Goal: Transaction & Acquisition: Purchase product/service

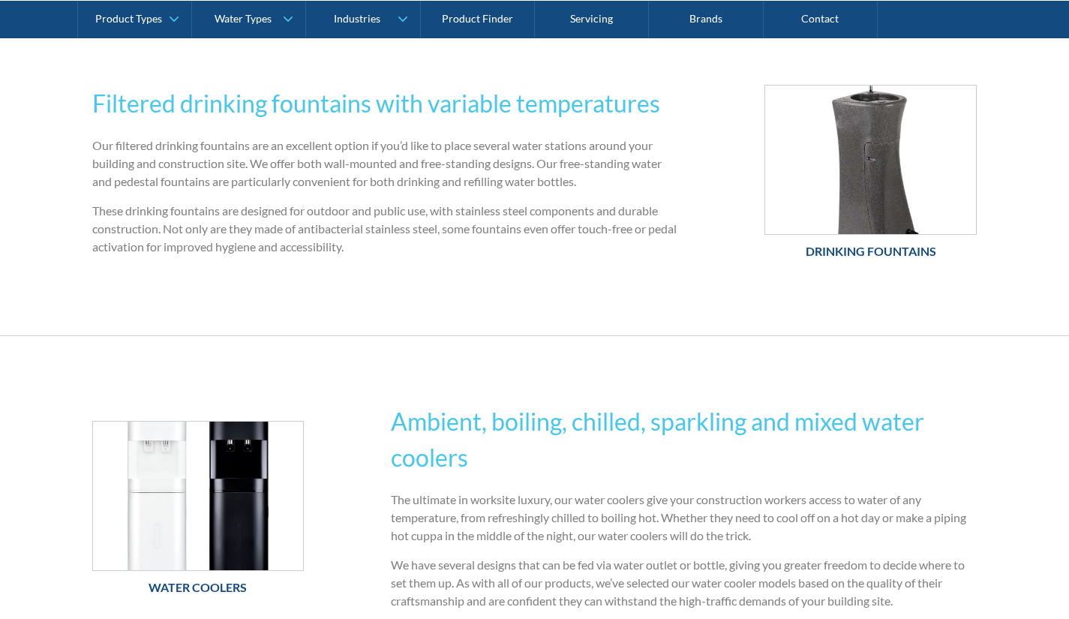
scroll to position [975, 0]
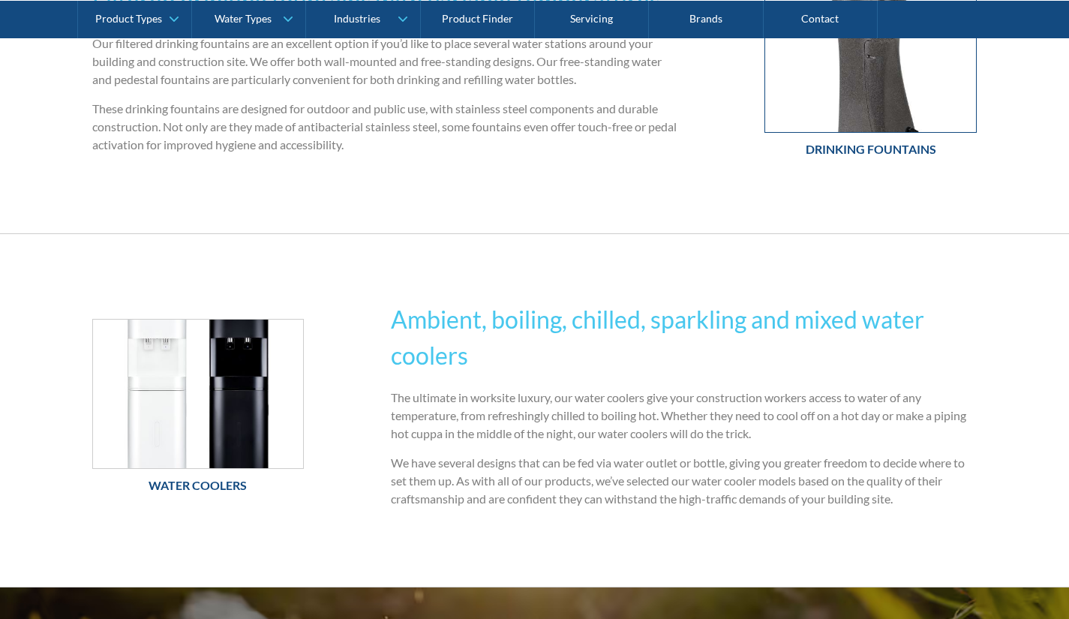
click at [865, 119] on img at bounding box center [870, 58] width 211 height 148
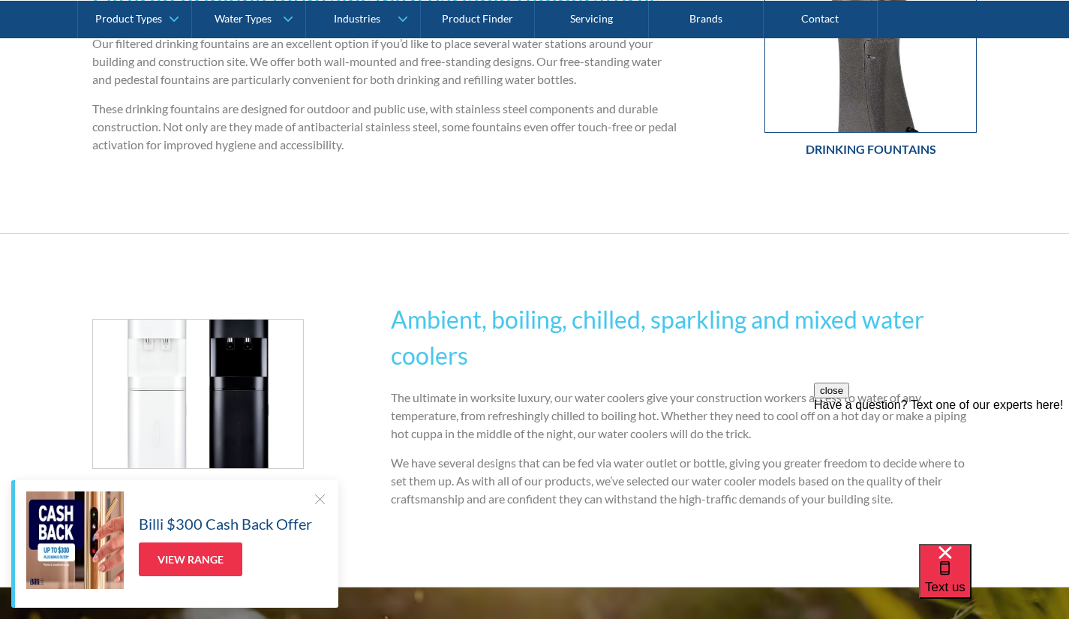
scroll to position [0, 0]
click at [834, 135] on link "Drinking Fountains" at bounding box center [870, 74] width 212 height 183
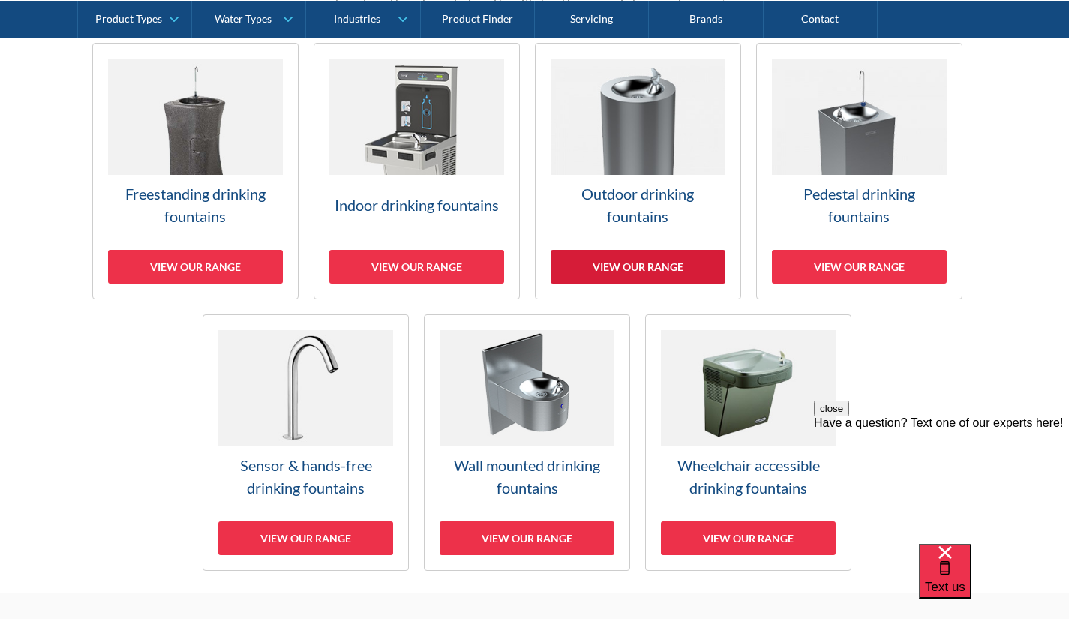
click at [712, 269] on div "View our range" at bounding box center [637, 267] width 175 height 34
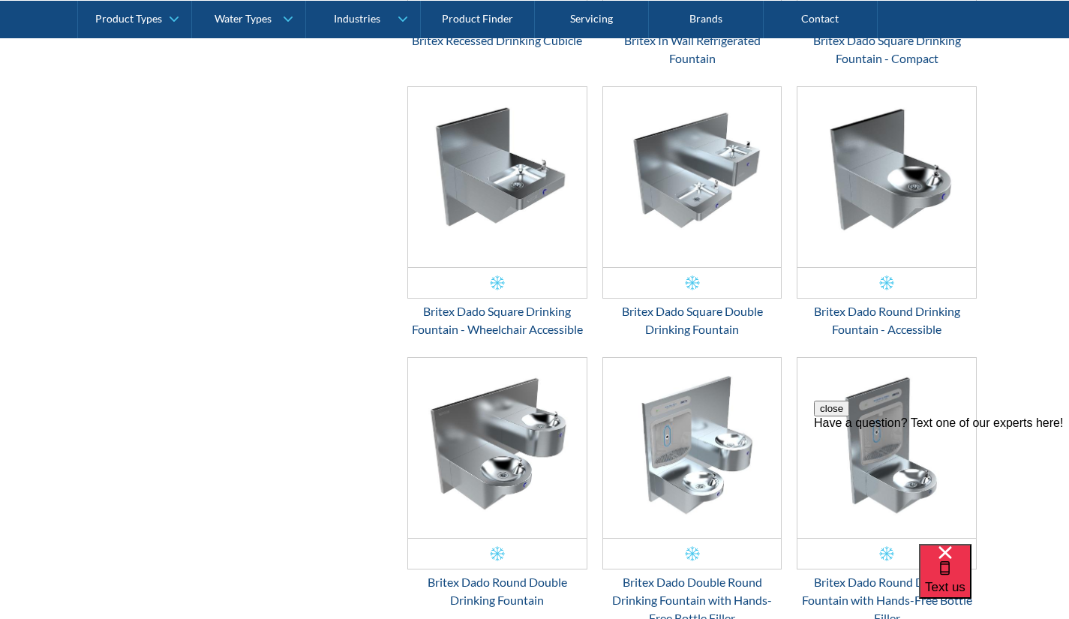
scroll to position [2355, 0]
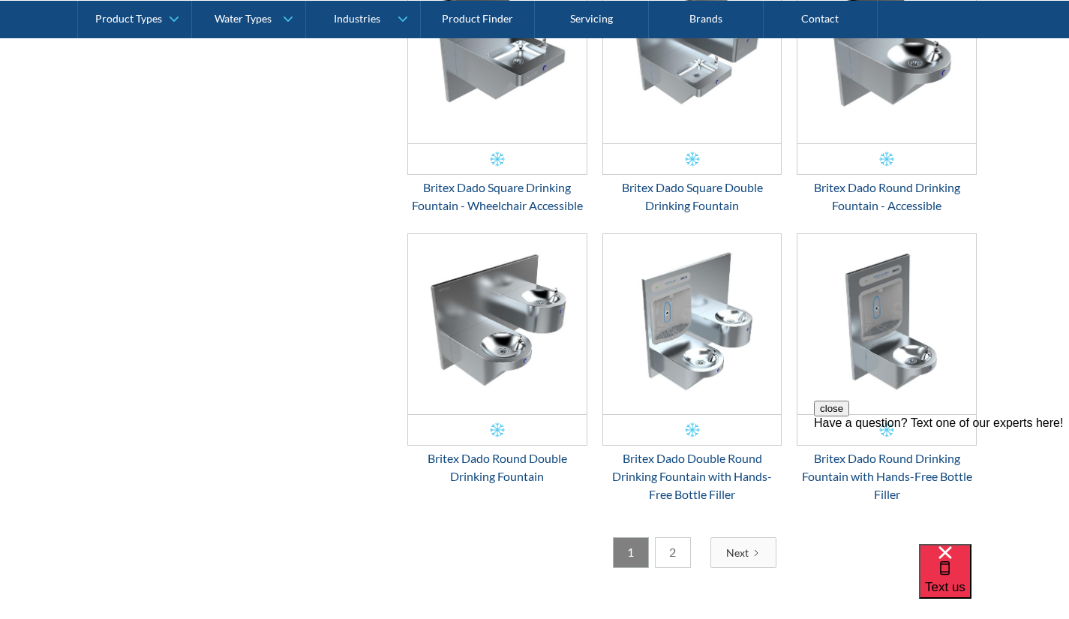
click at [673, 554] on link "2" at bounding box center [673, 552] width 36 height 31
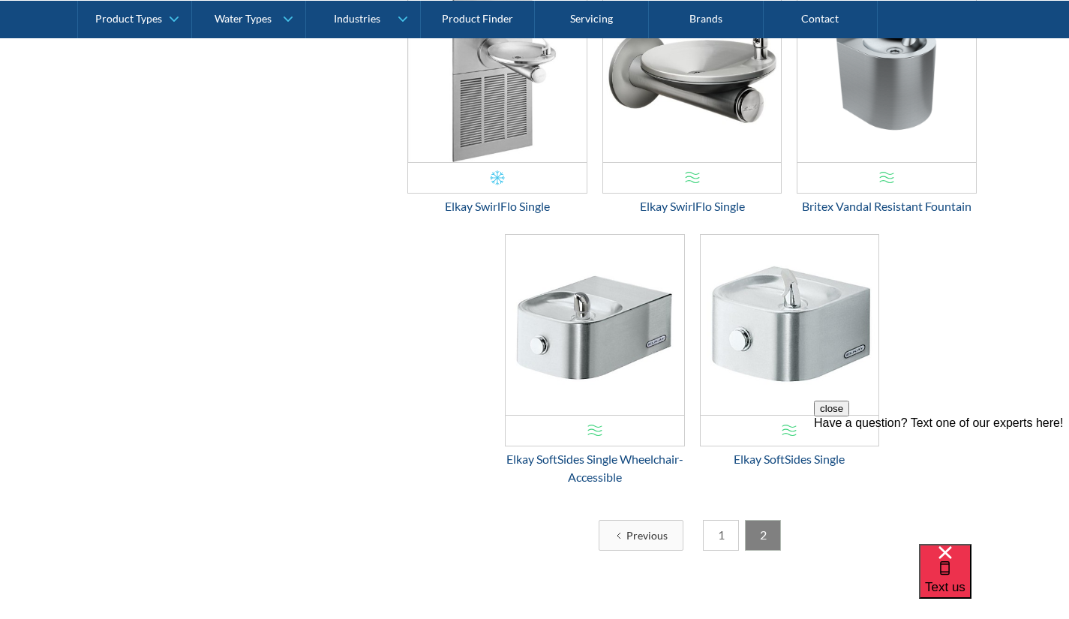
scroll to position [1605, 0]
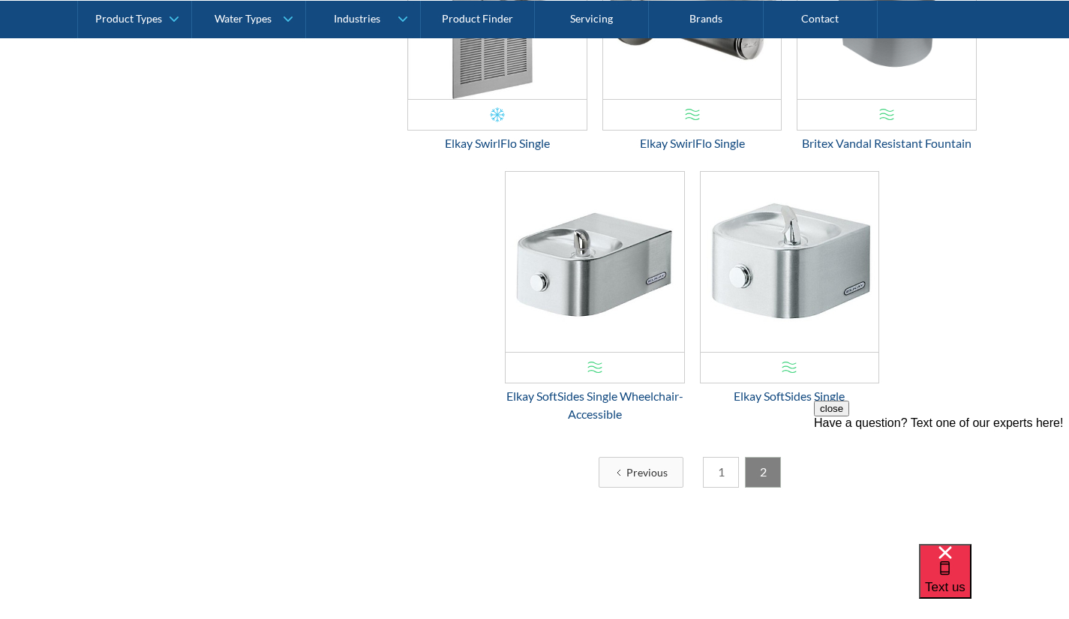
click at [724, 478] on link "1" at bounding box center [721, 472] width 36 height 31
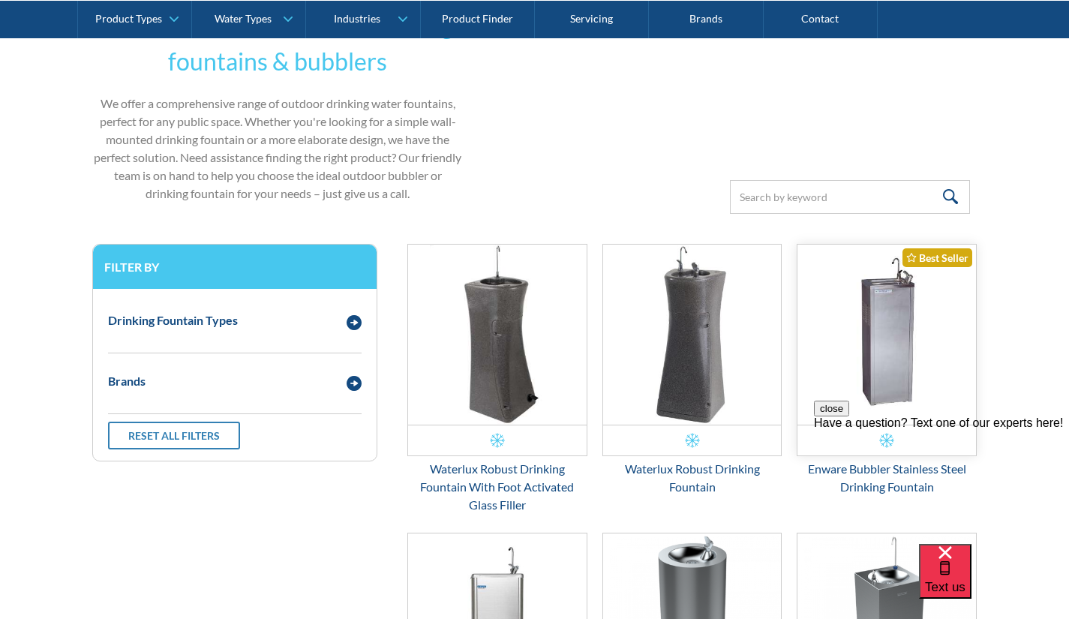
scroll to position [405, 0]
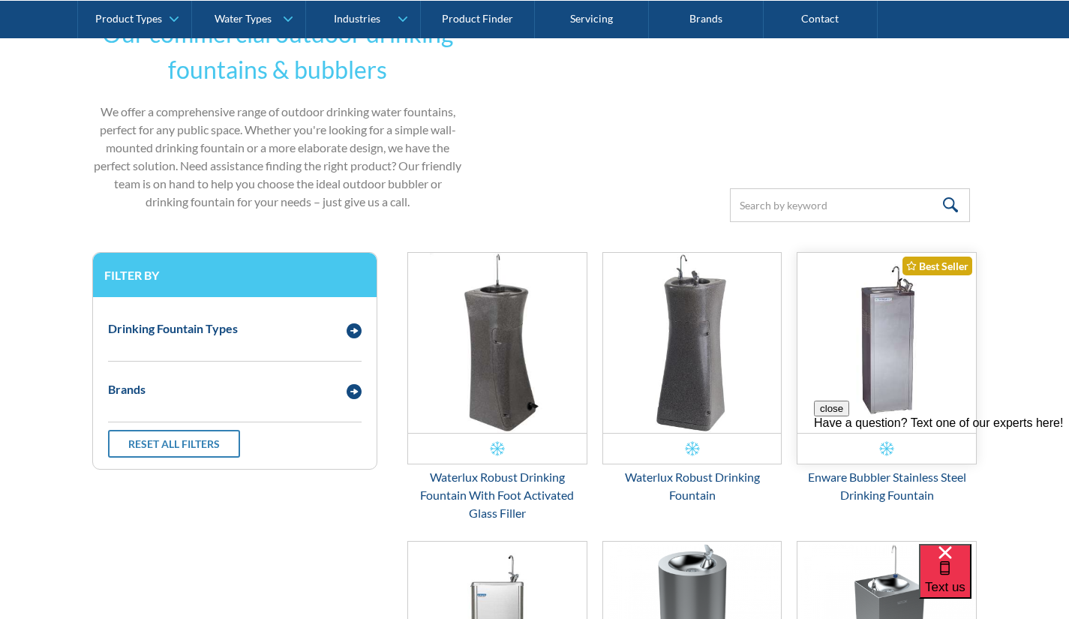
click at [913, 284] on img "Email Form 3" at bounding box center [886, 343] width 178 height 180
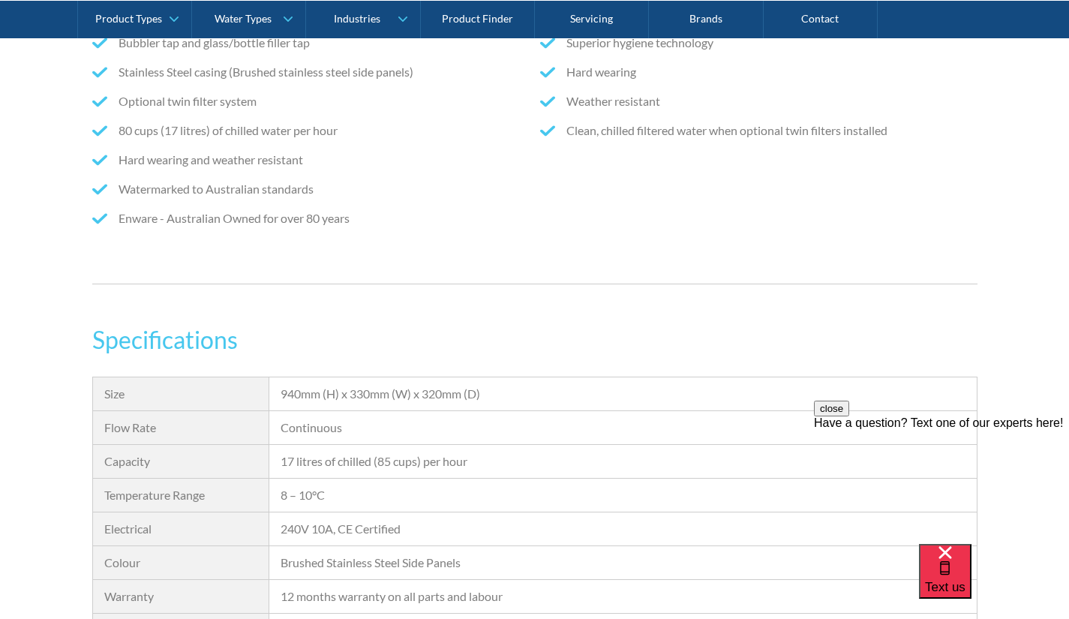
scroll to position [1200, 0]
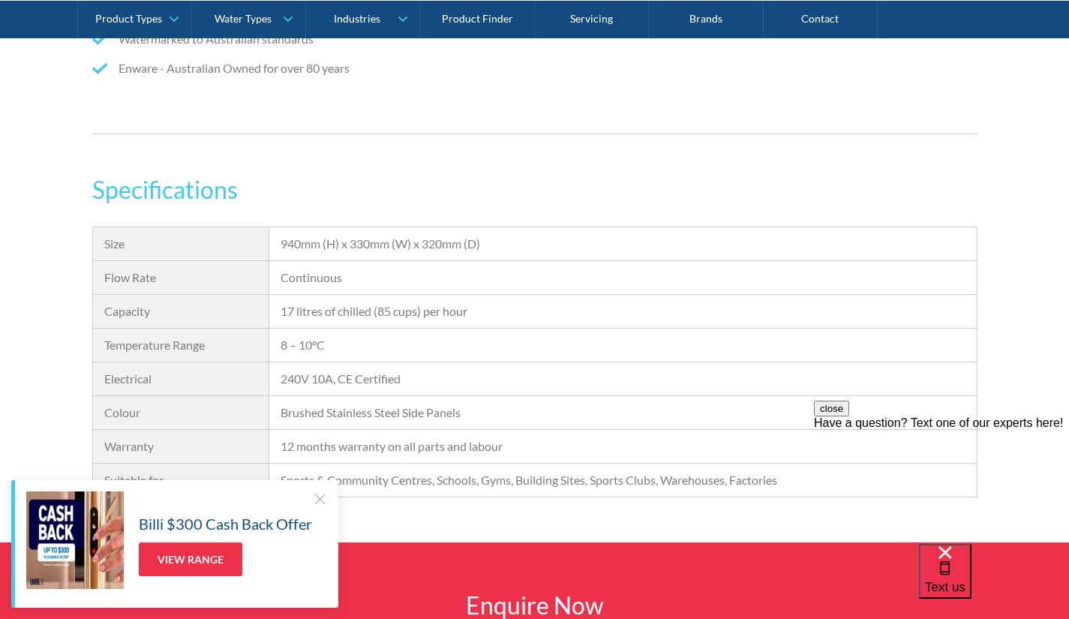
click at [313, 496] on div at bounding box center [319, 498] width 15 height 15
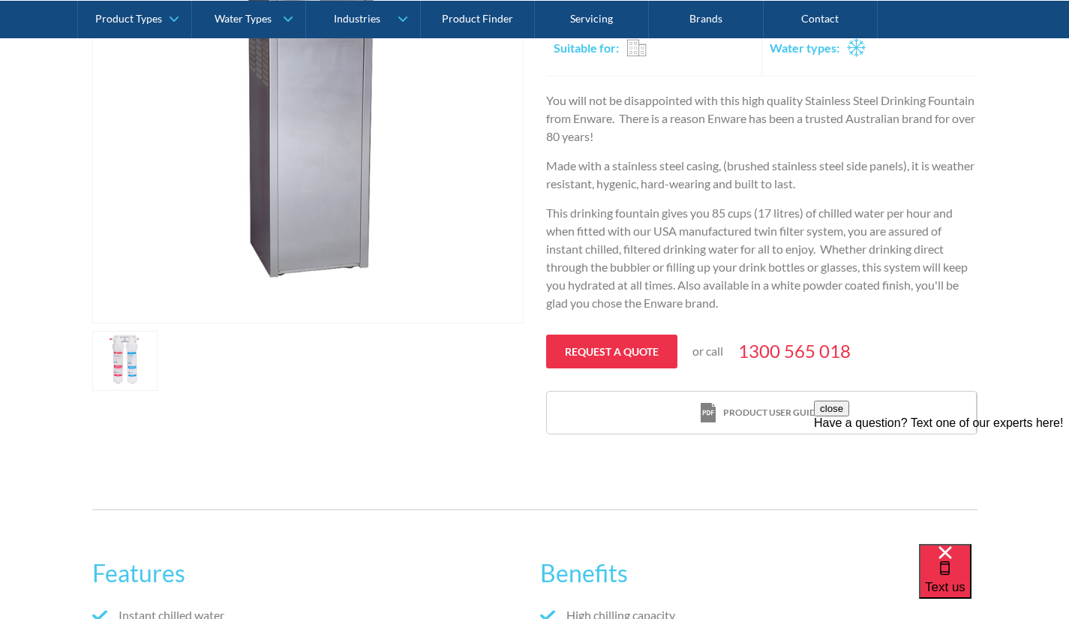
scroll to position [225, 0]
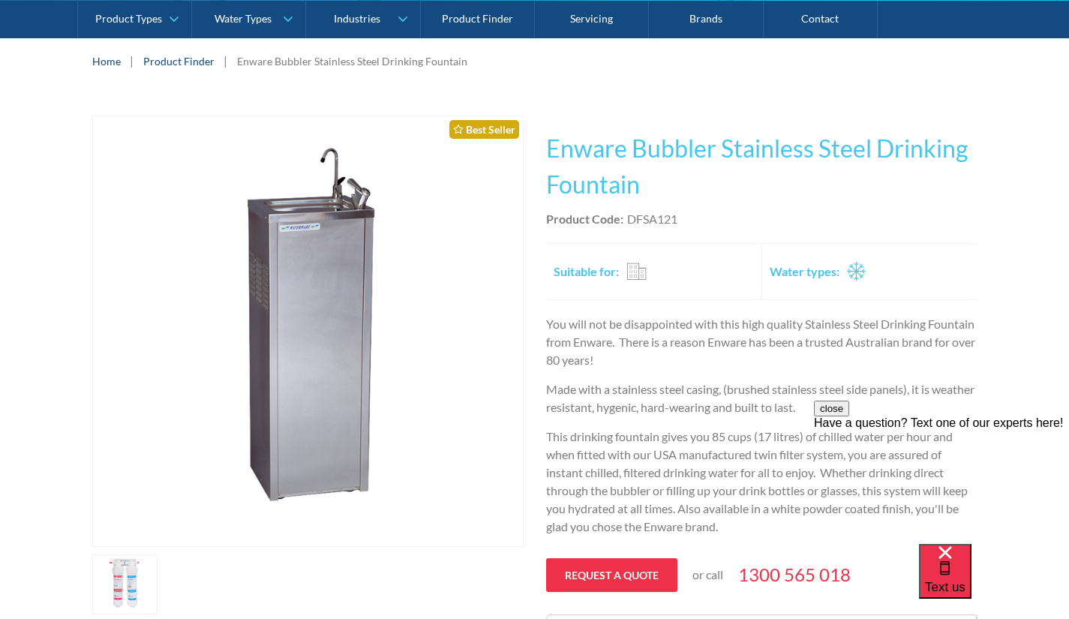
click at [491, 512] on img "open lightbox" at bounding box center [308, 331] width 430 height 430
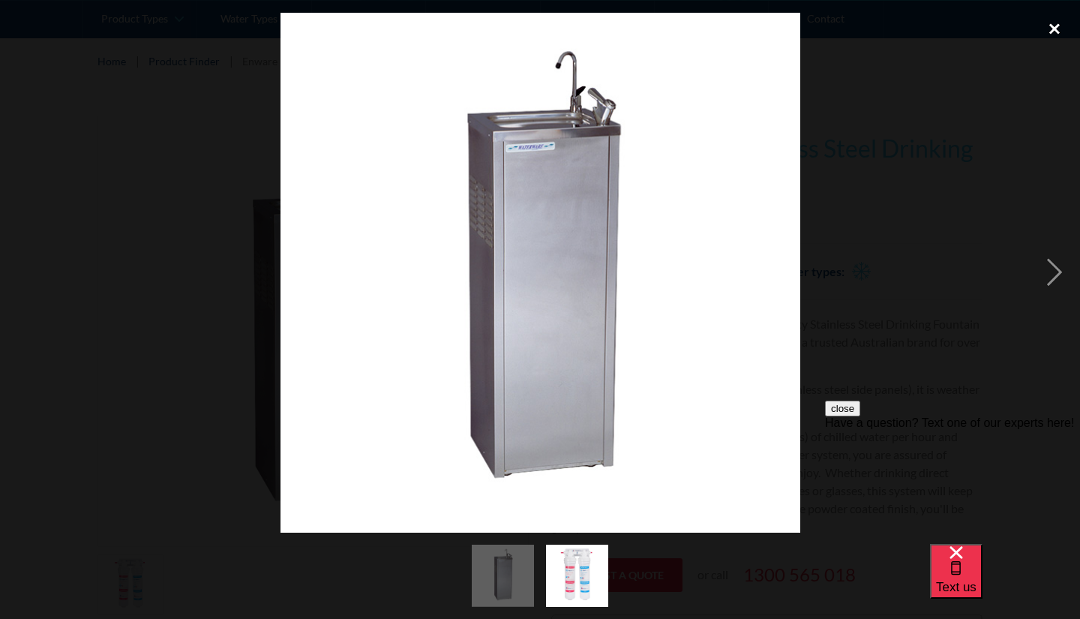
click at [1049, 24] on div "close lightbox" at bounding box center [1054, 29] width 51 height 33
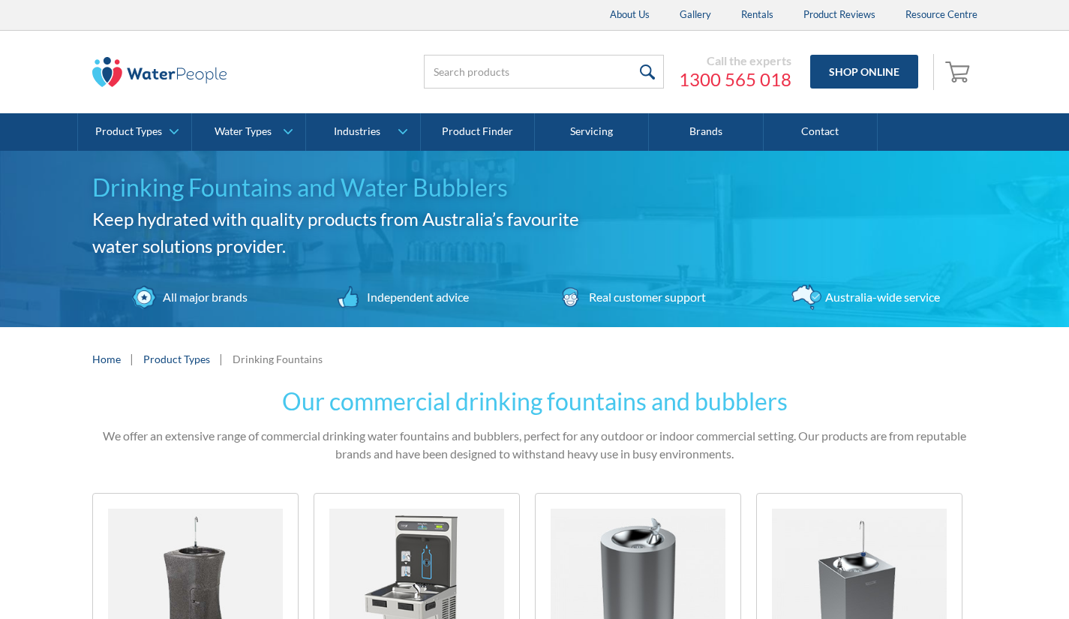
click at [225, 553] on img at bounding box center [195, 566] width 175 height 116
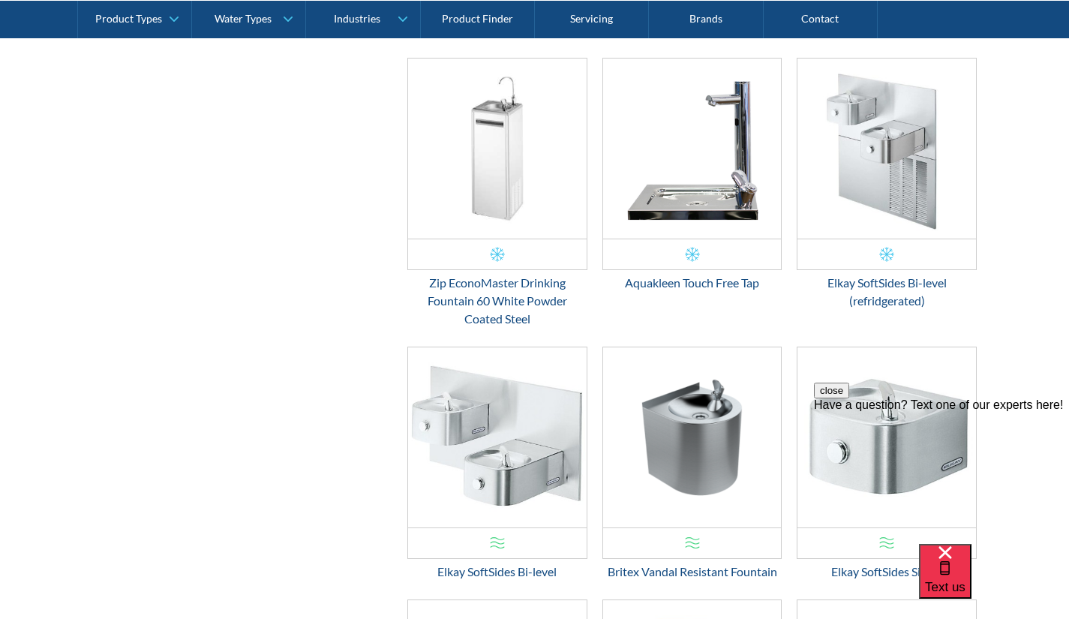
scroll to position [1530, 0]
